Goal: Download file/media: Download file/media

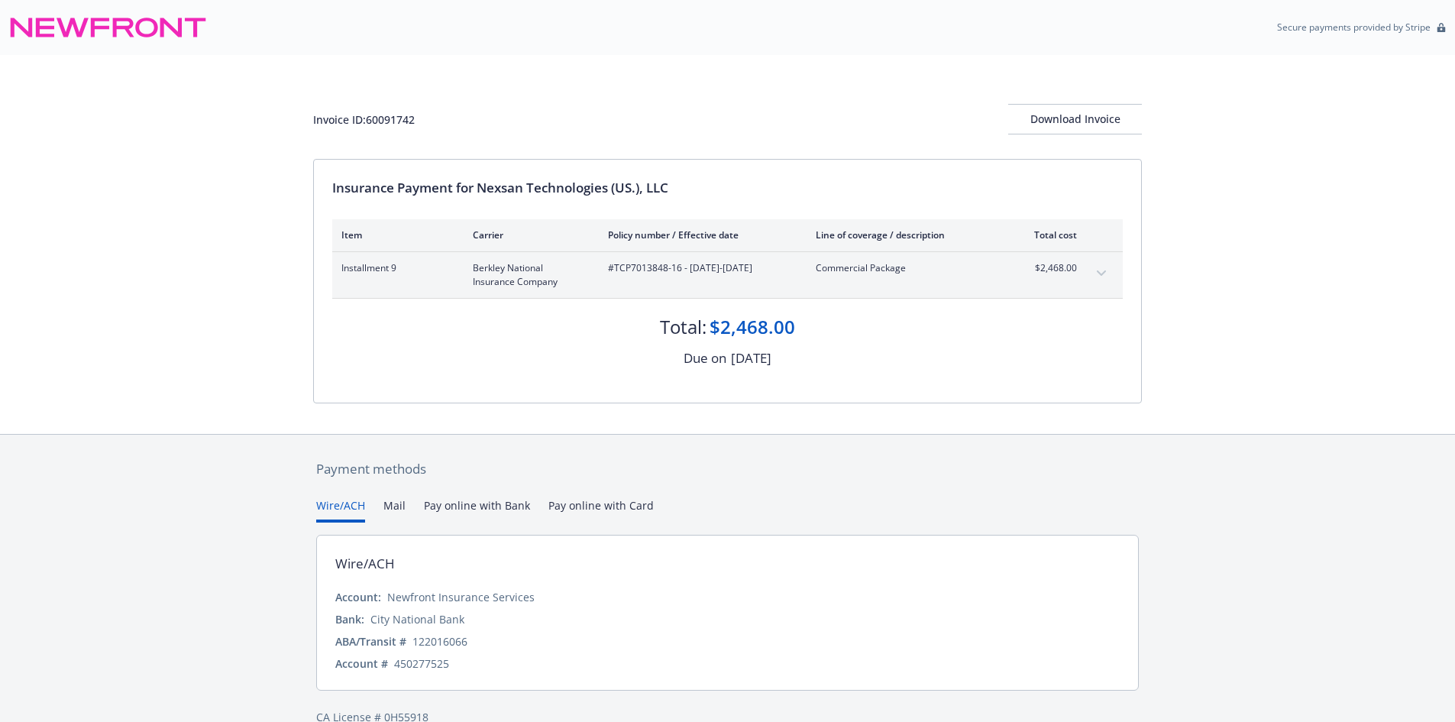
click at [1042, 130] on div "Download Invoice" at bounding box center [1075, 119] width 134 height 29
